Goal: Use online tool/utility: Use online tool/utility

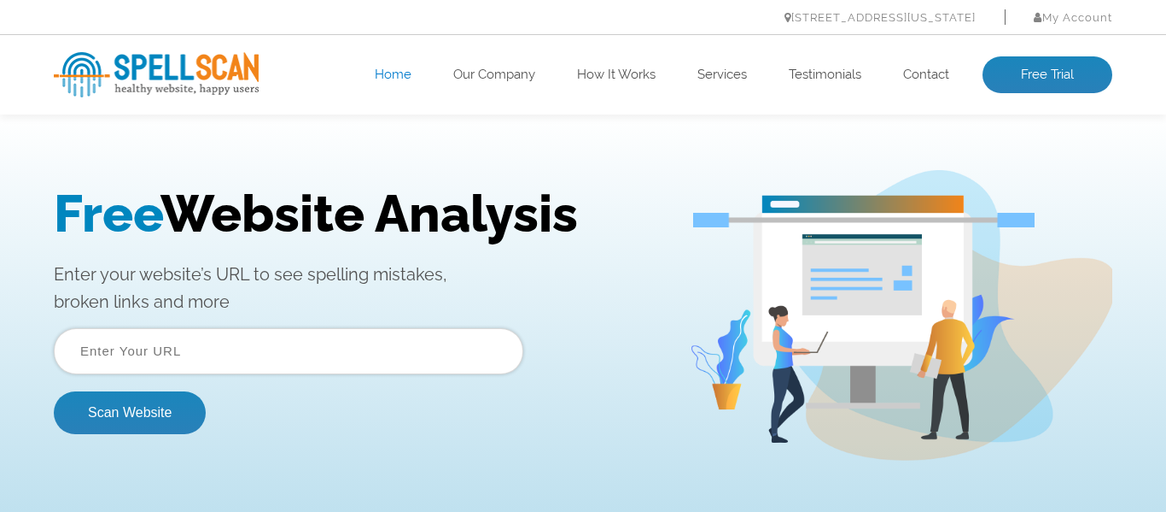
click at [272, 336] on input "text" at bounding box center [289, 351] width 470 height 46
paste input "[URL][DOMAIN_NAME]"
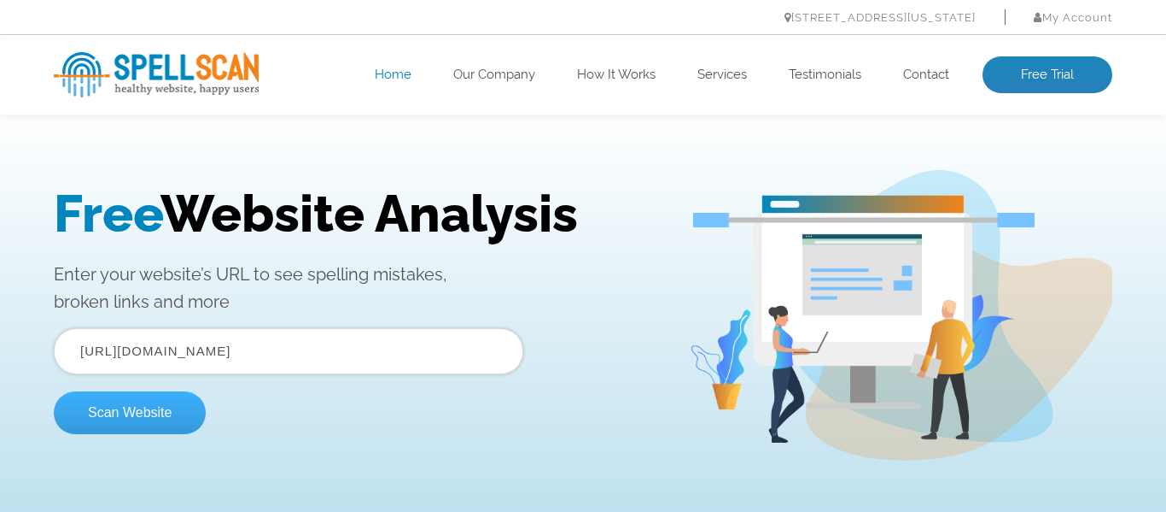
type input "[URL][DOMAIN_NAME]"
click at [137, 415] on button "Scan Website" at bounding box center [130, 412] width 152 height 43
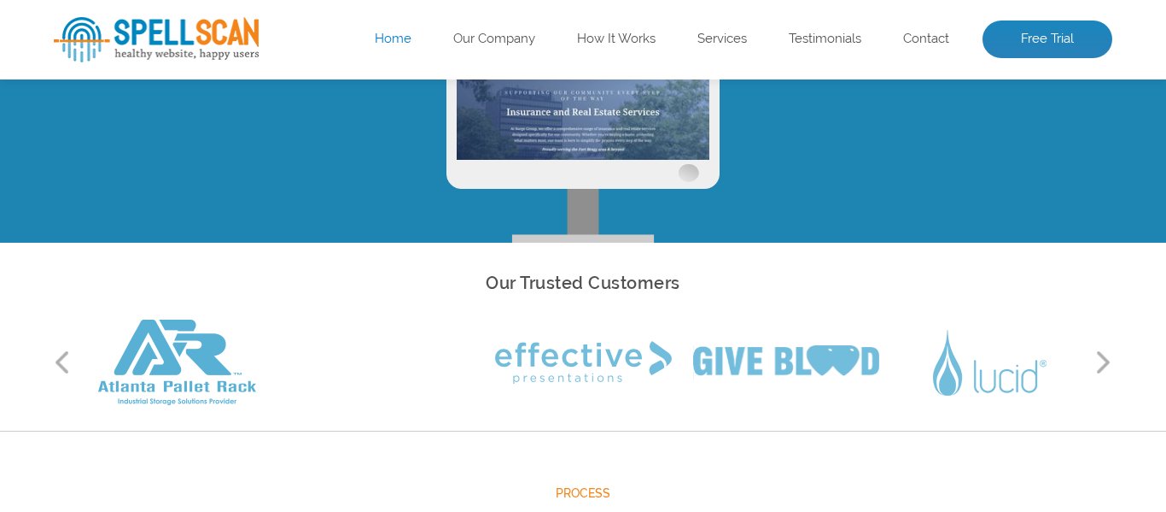
scroll to position [126, 0]
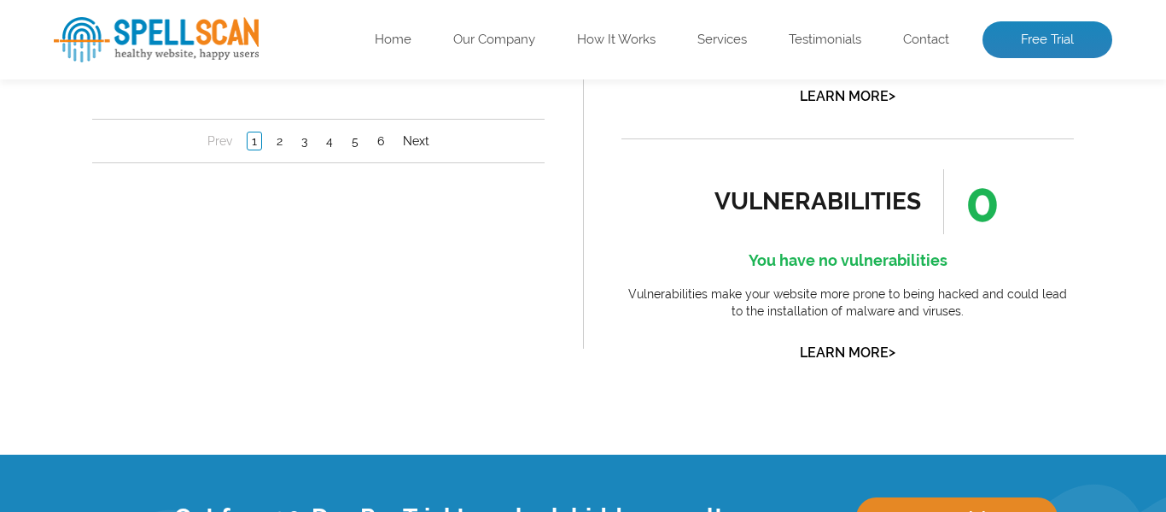
scroll to position [1684, 0]
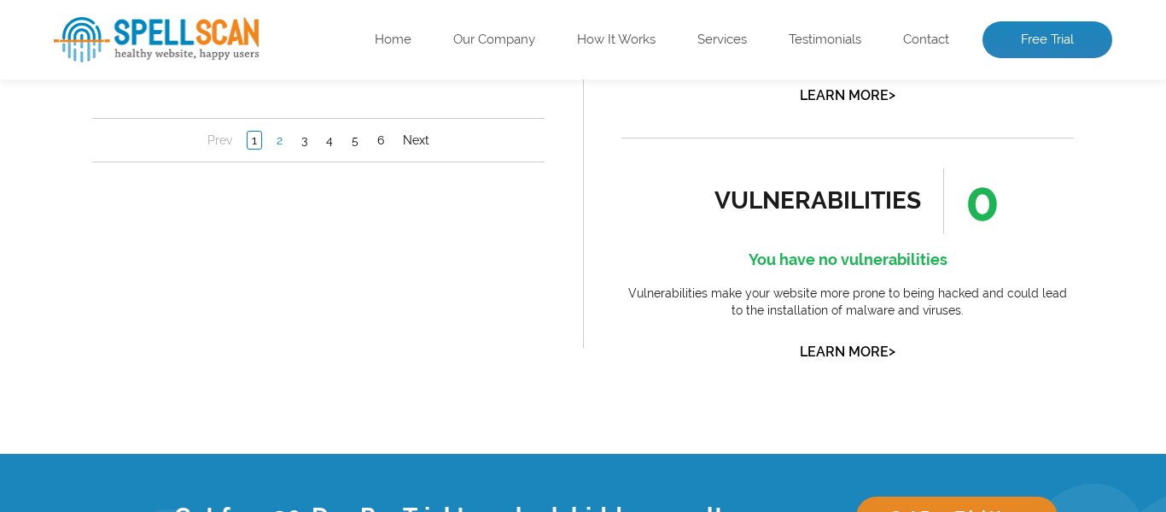
click at [275, 146] on link "2" at bounding box center [279, 140] width 15 height 17
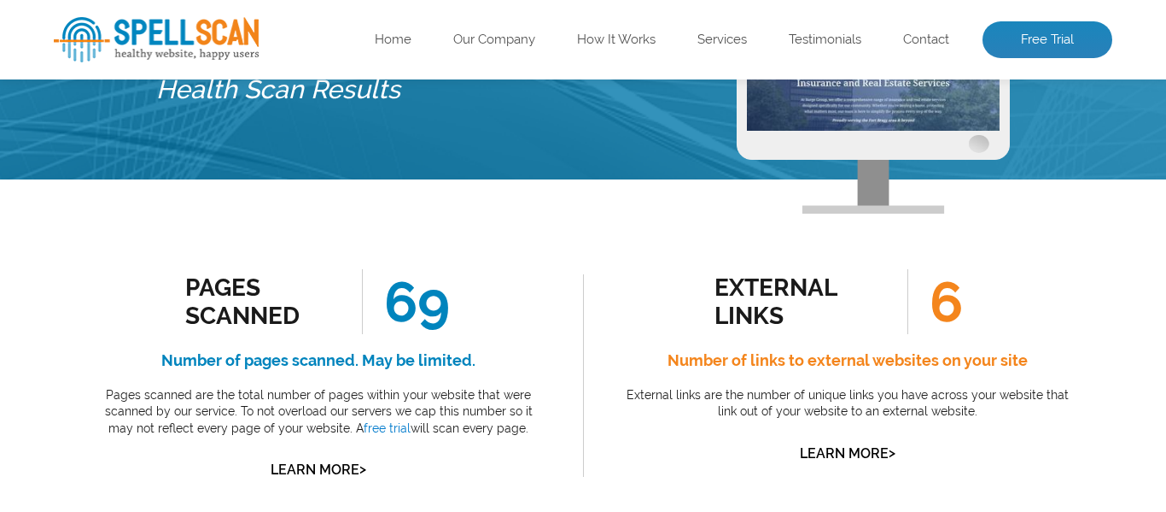
scroll to position [161, 0]
